Goal: Information Seeking & Learning: Learn about a topic

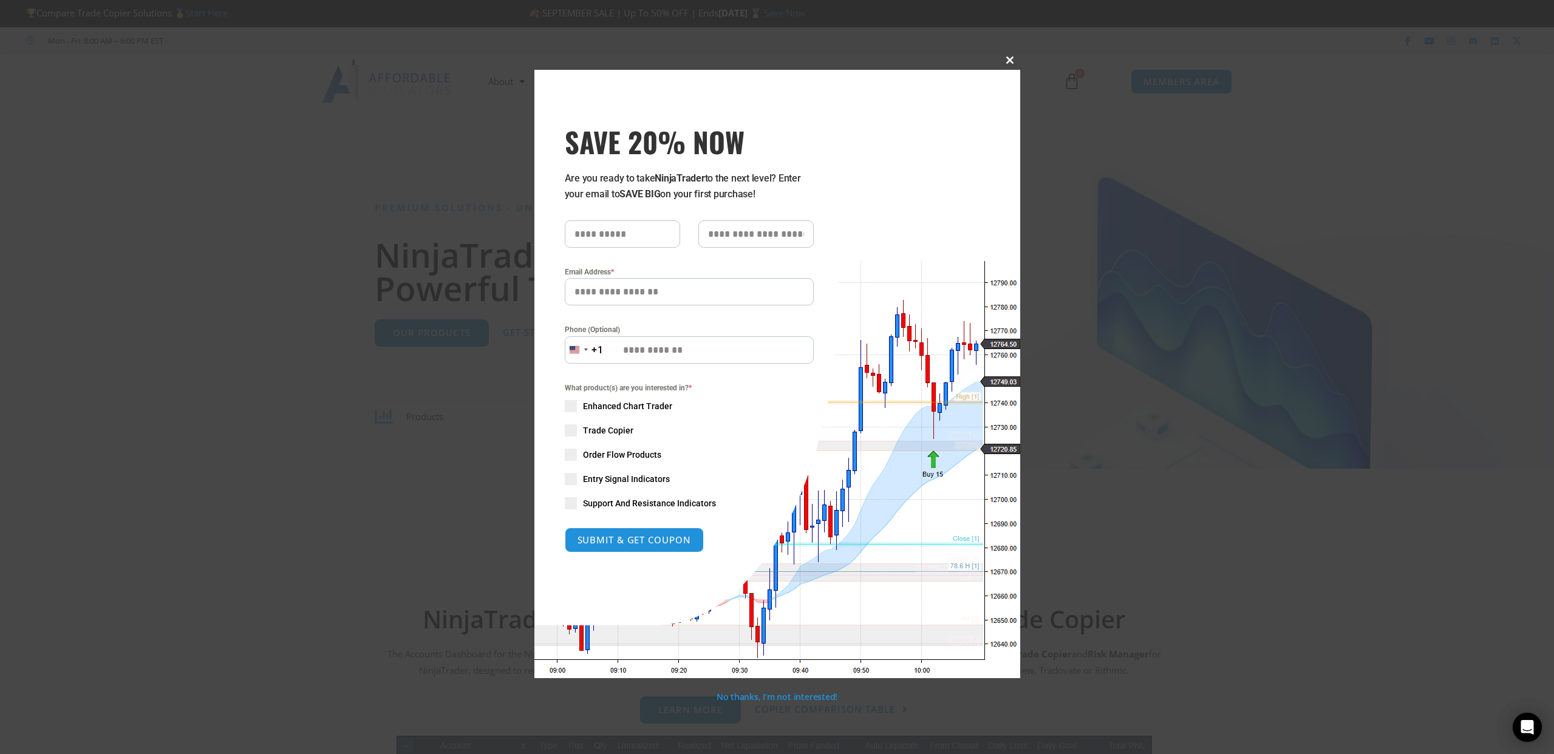
click at [1007, 59] on span "SAVE 20% NOW popup" at bounding box center [1010, 59] width 19 height 7
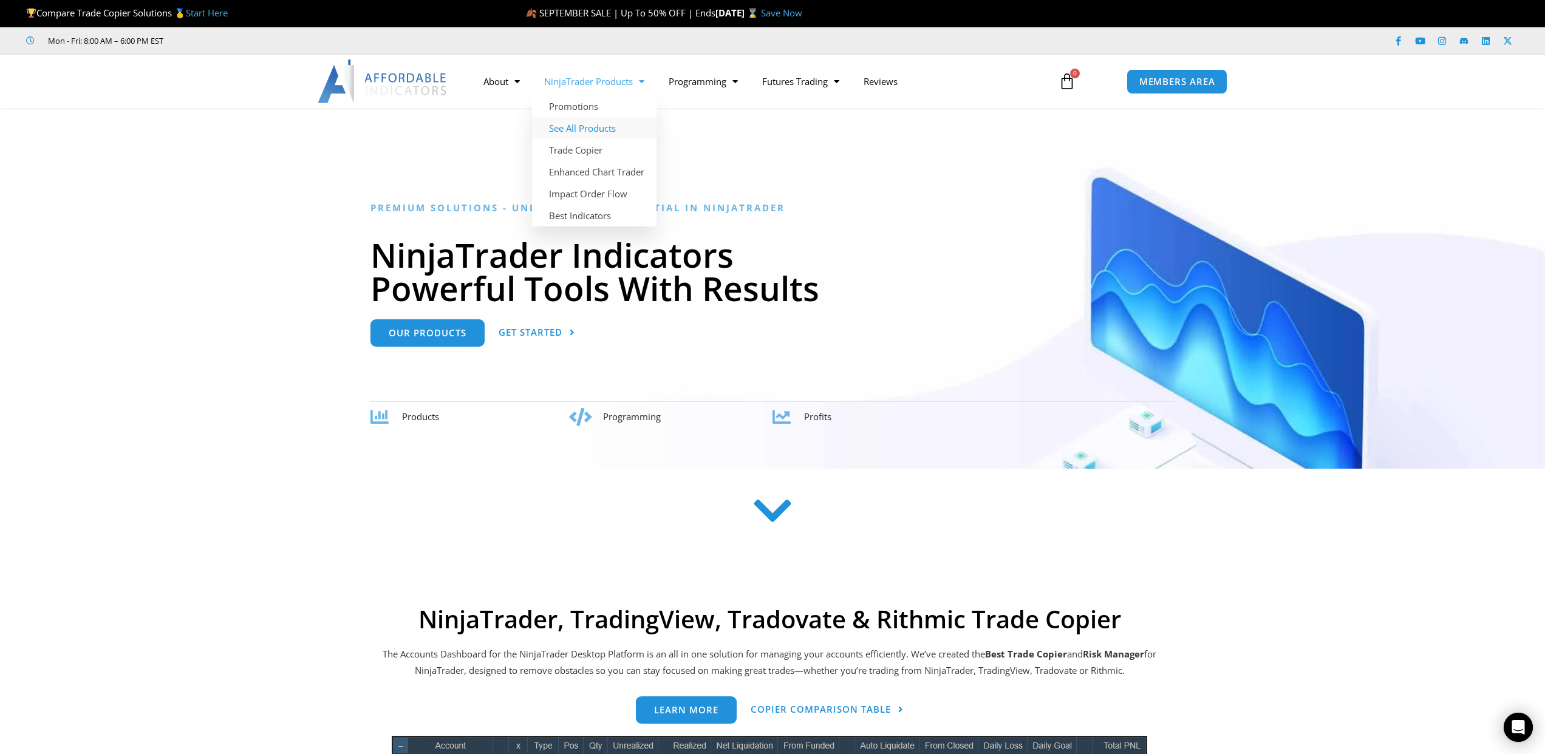
click at [576, 127] on link "See All Products" at bounding box center [594, 128] width 124 height 22
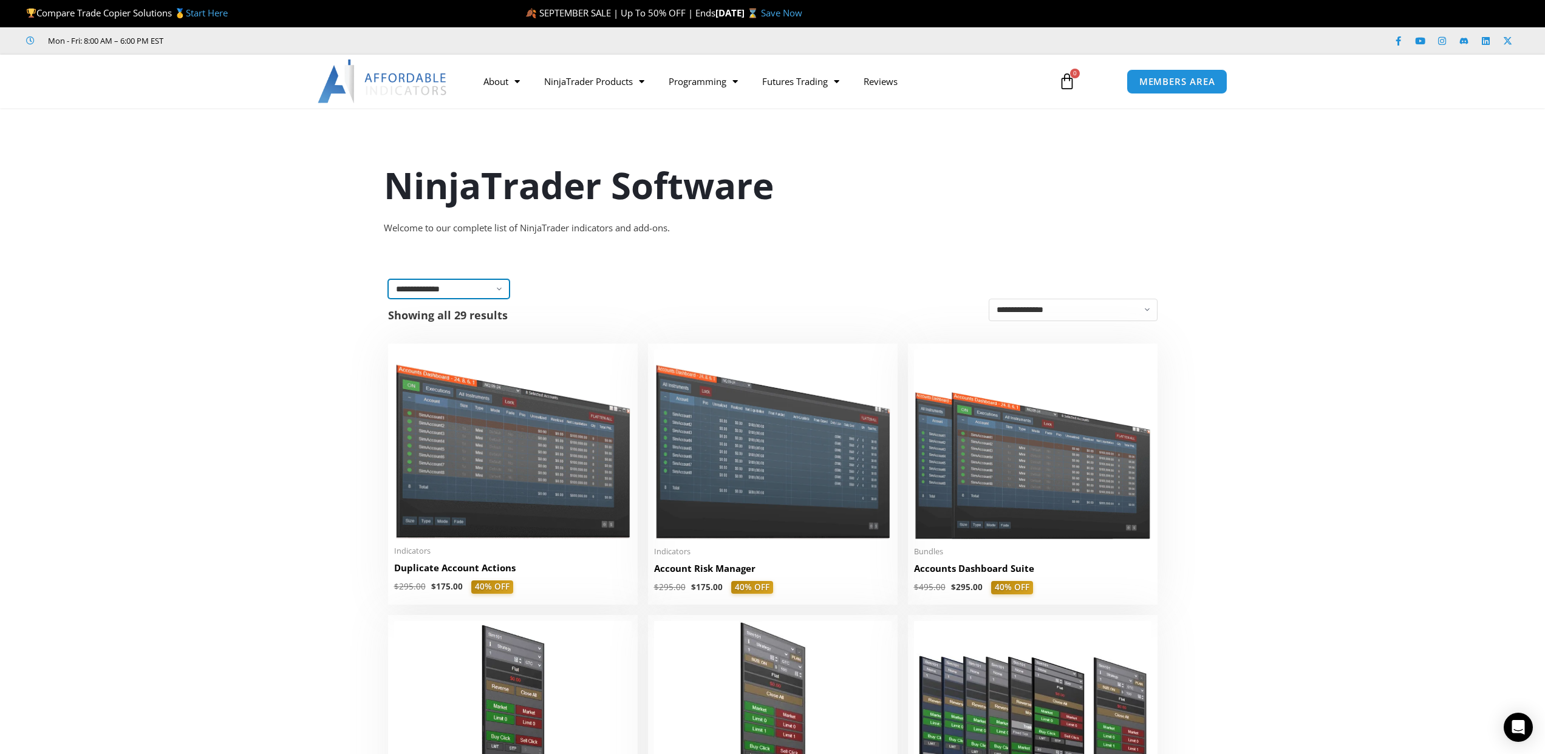
click at [500, 289] on select "**********" at bounding box center [448, 288] width 121 height 19
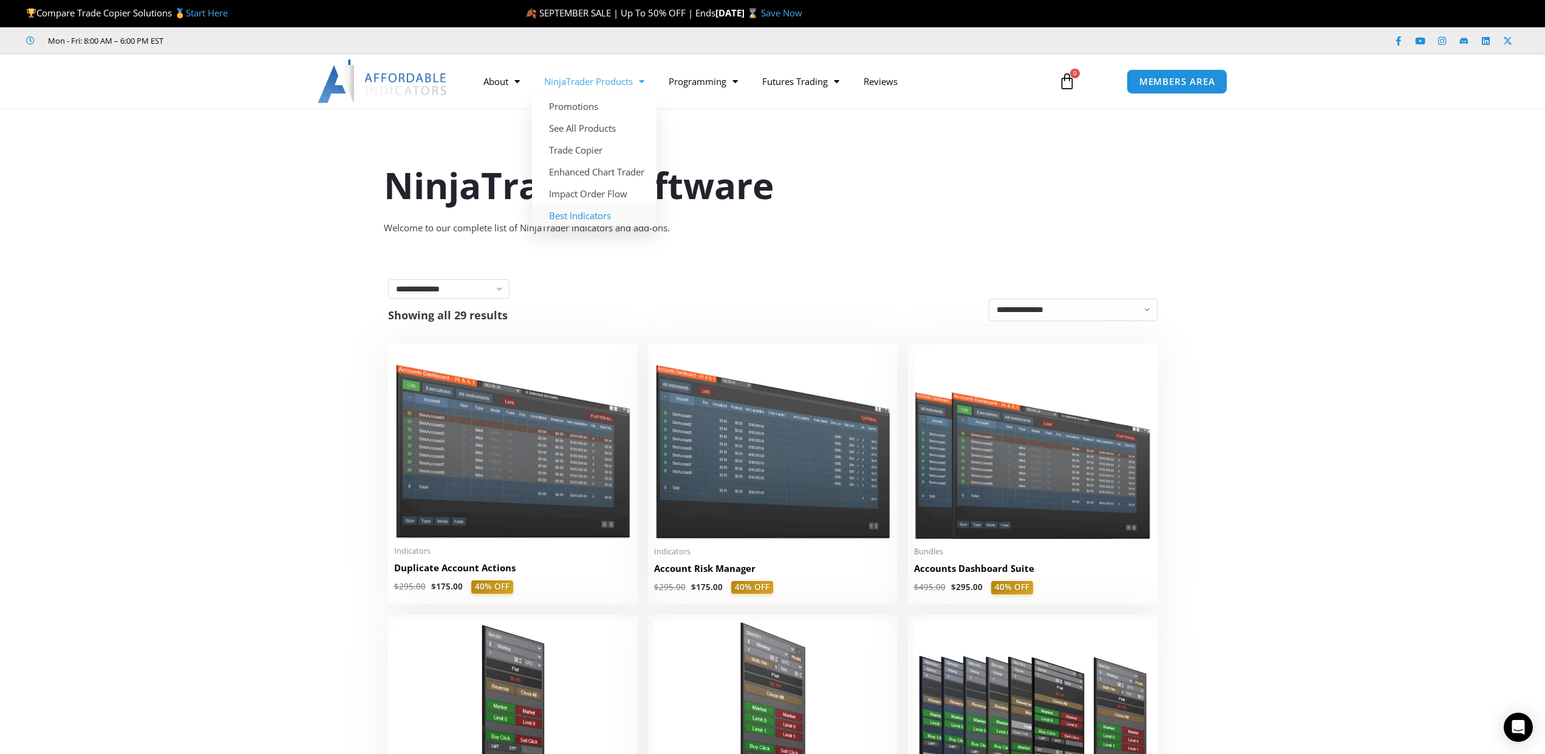
click at [580, 218] on link "Best Indicators" at bounding box center [594, 216] width 124 height 22
